Goal: Find specific page/section: Find specific page/section

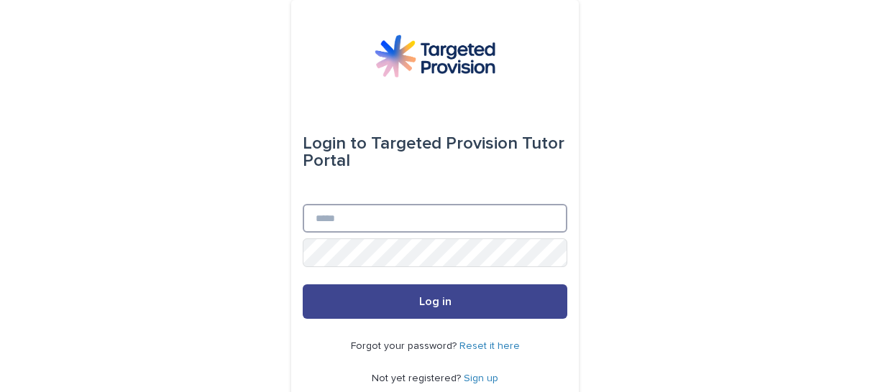
type input "**********"
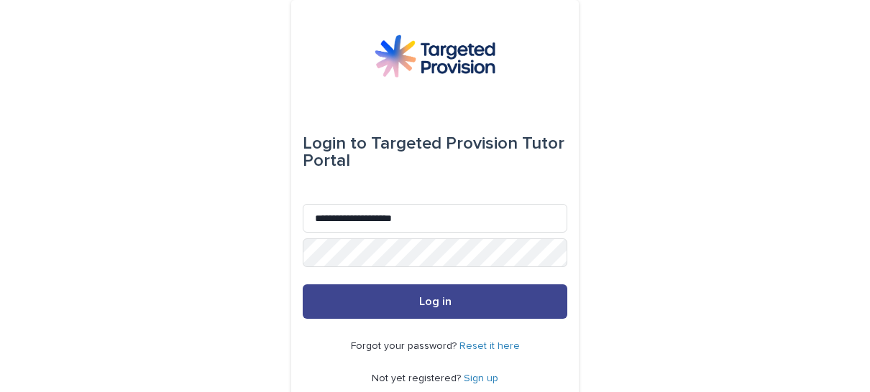
click at [409, 301] on button "Log in" at bounding box center [435, 302] width 265 height 35
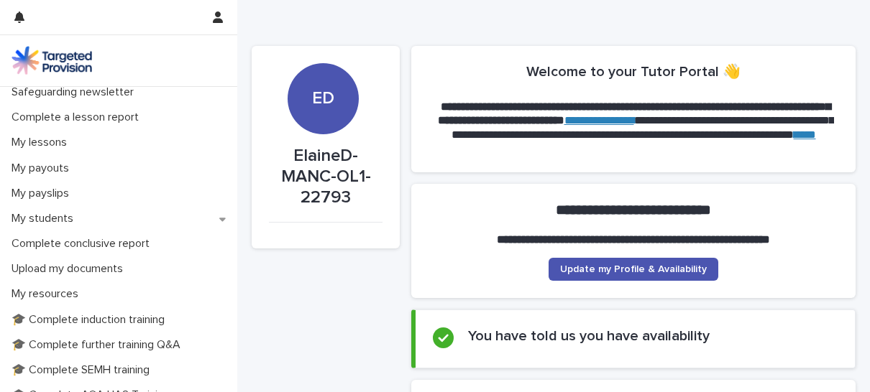
scroll to position [164, 0]
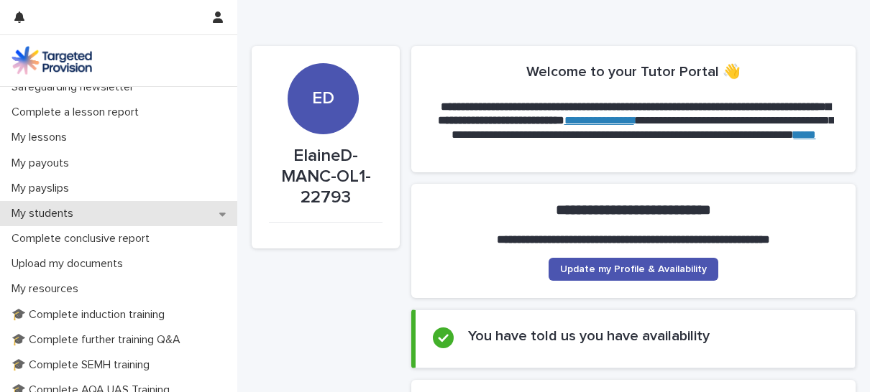
click at [46, 214] on p "My students" at bounding box center [45, 214] width 79 height 14
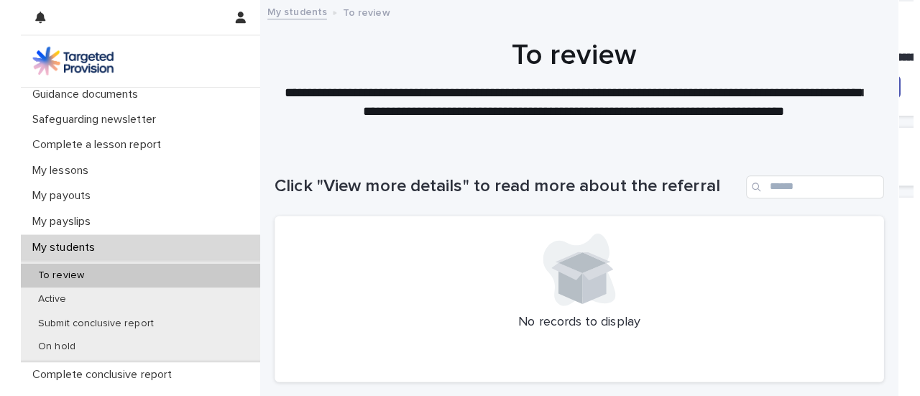
scroll to position [134, 0]
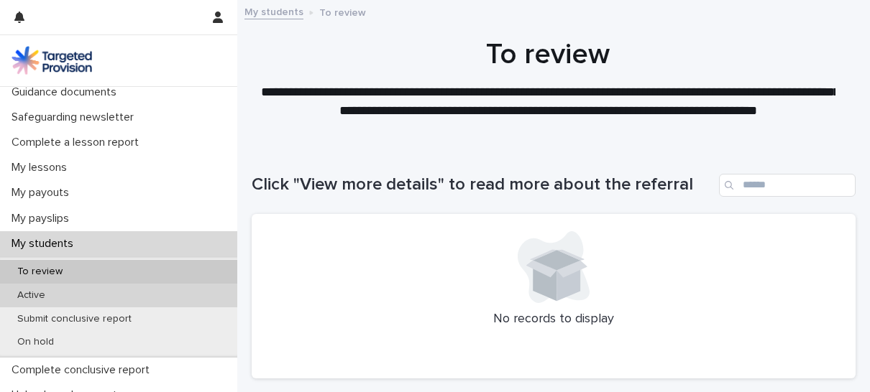
click at [36, 293] on p "Active" at bounding box center [31, 296] width 51 height 12
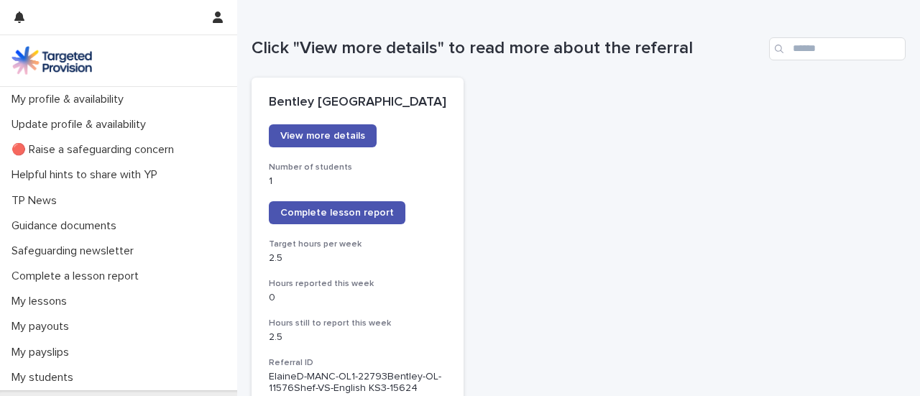
scroll to position [135, 0]
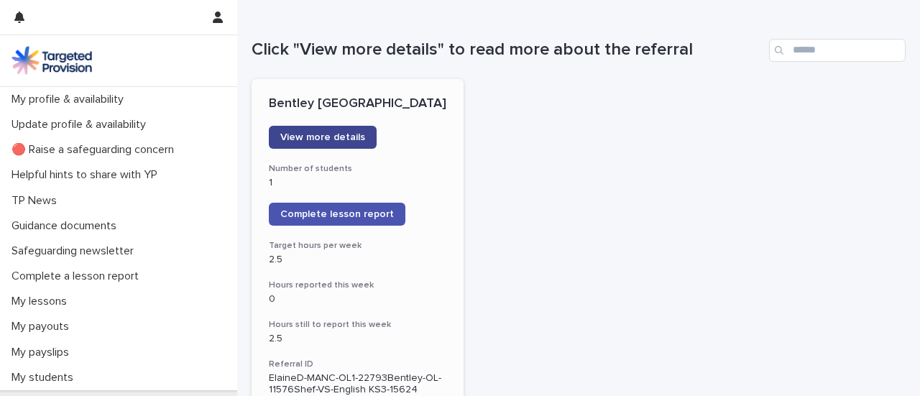
click at [349, 141] on span "View more details" at bounding box center [322, 137] width 85 height 10
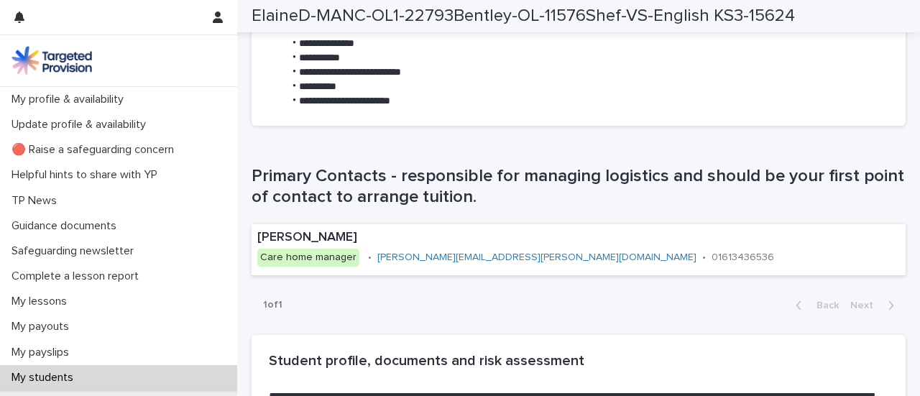
scroll to position [838, 0]
